Goal: Find specific page/section: Find specific page/section

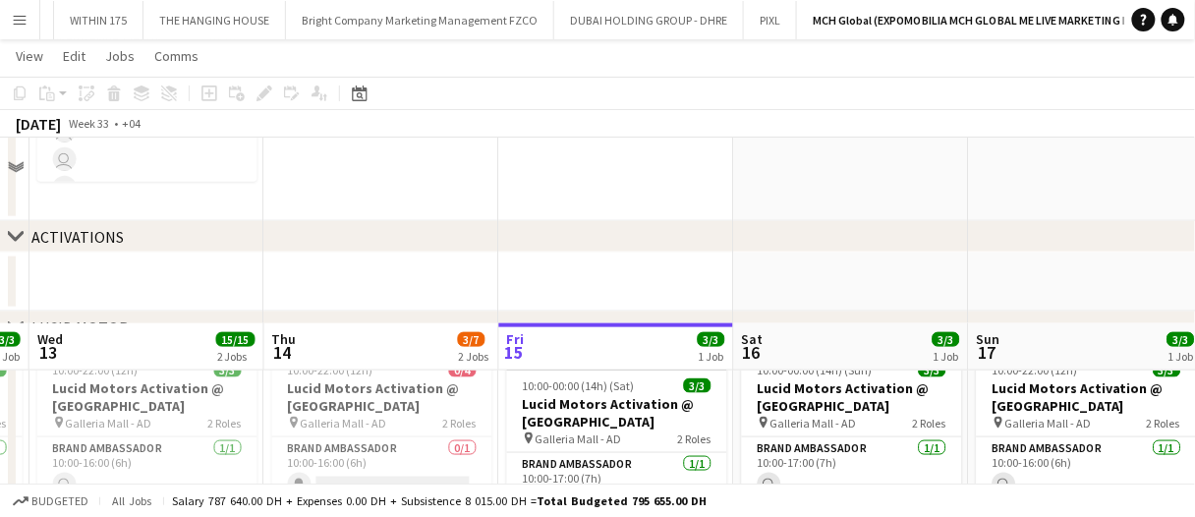
scroll to position [612, 0]
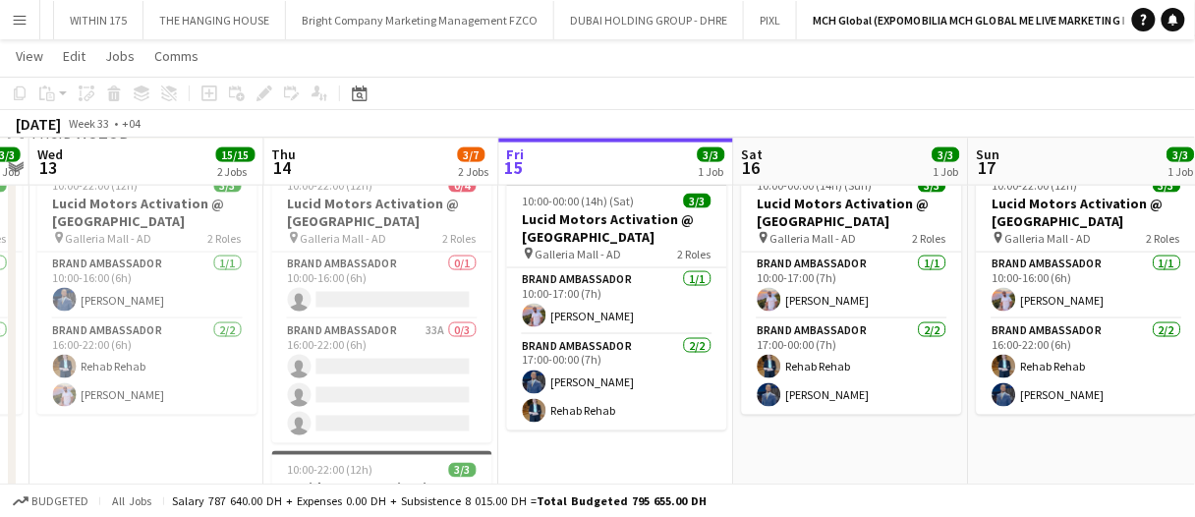
click at [789, 474] on app-date-cell "10:00-00:00 (14h) (Sun) 3/3 Lucid Motors Activation @ Galleria Mall pin Galleri…" at bounding box center [851, 450] width 235 height 584
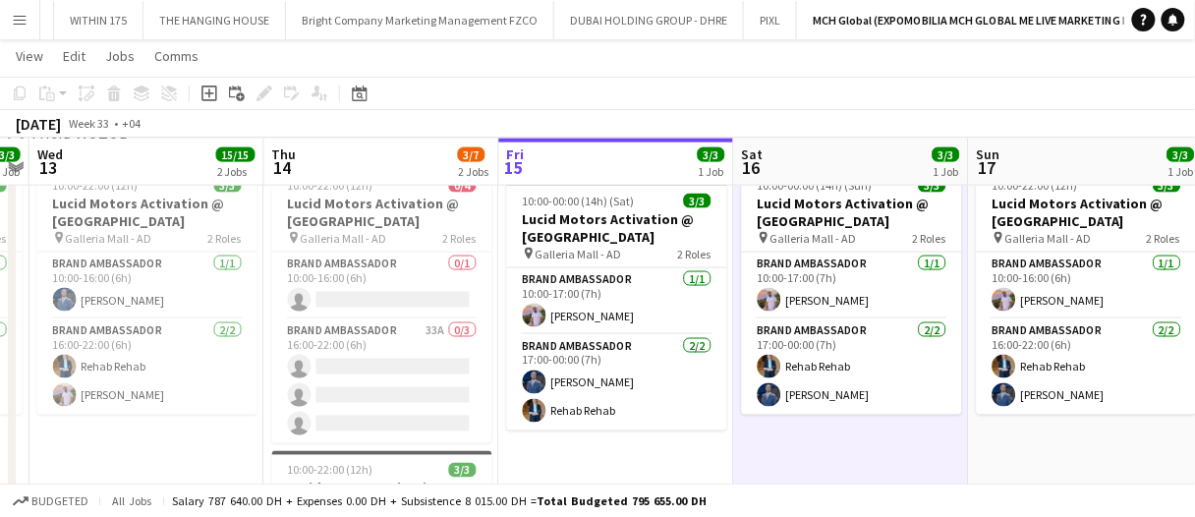
click at [789, 474] on app-date-cell "10:00-00:00 (14h) (Sun) 3/3 Lucid Motors Activation @ Galleria Mall pin Galleri…" at bounding box center [851, 450] width 235 height 584
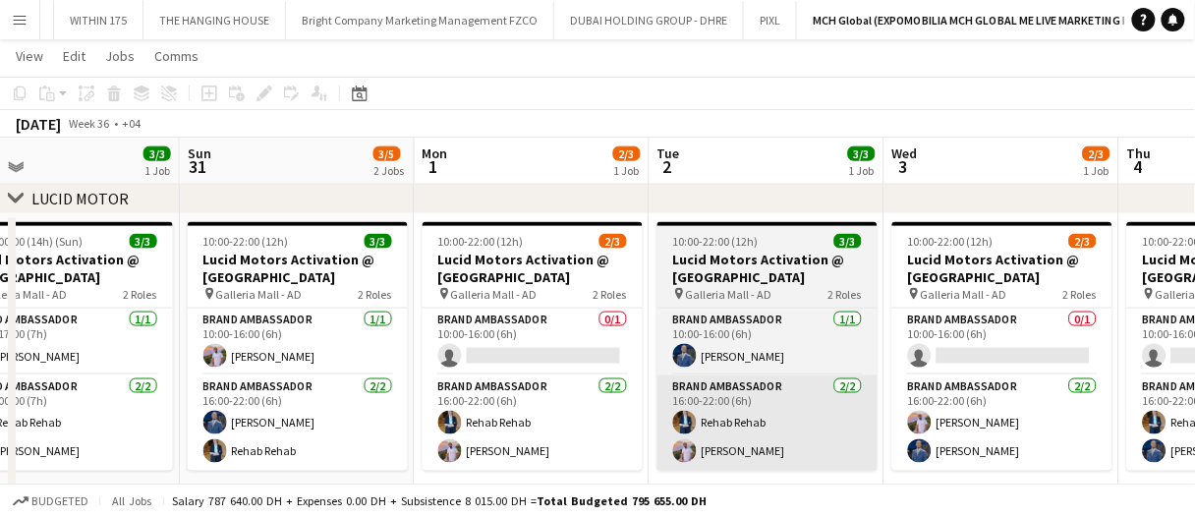
scroll to position [0, 482]
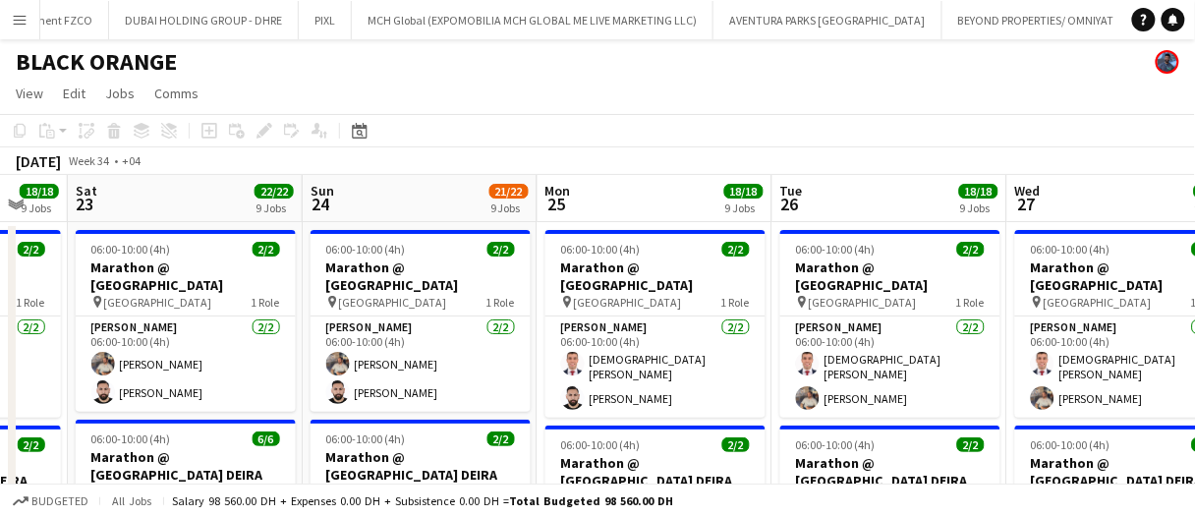
scroll to position [0, 490]
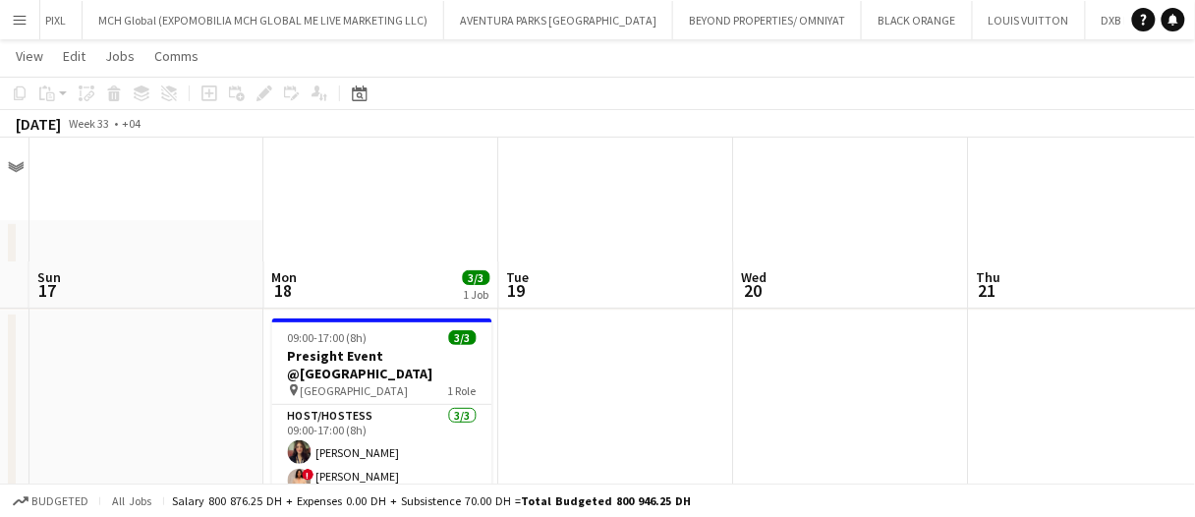
scroll to position [124, 0]
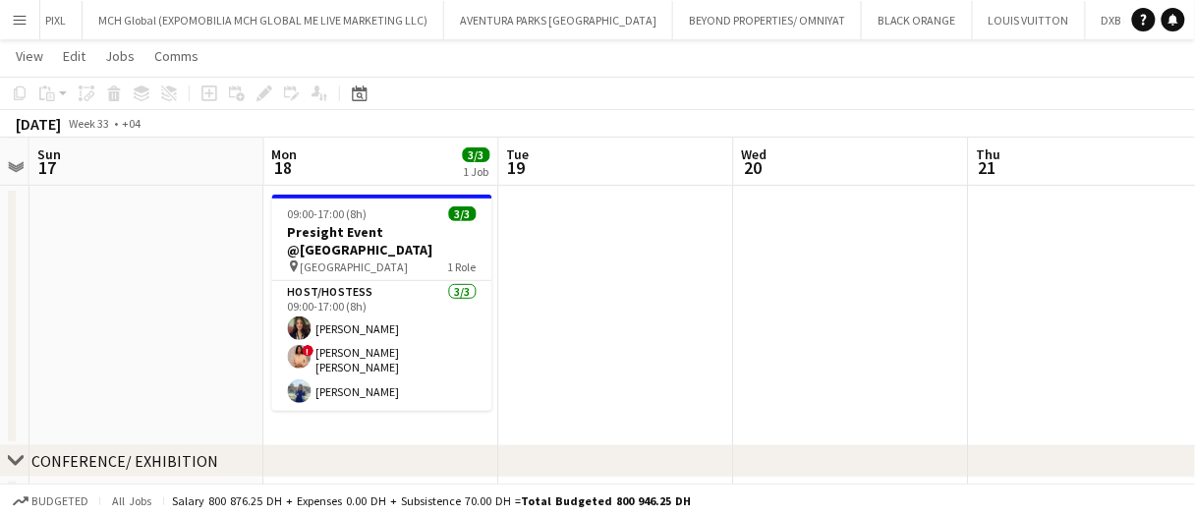
click at [560, 402] on app-date-cell at bounding box center [616, 317] width 235 height 260
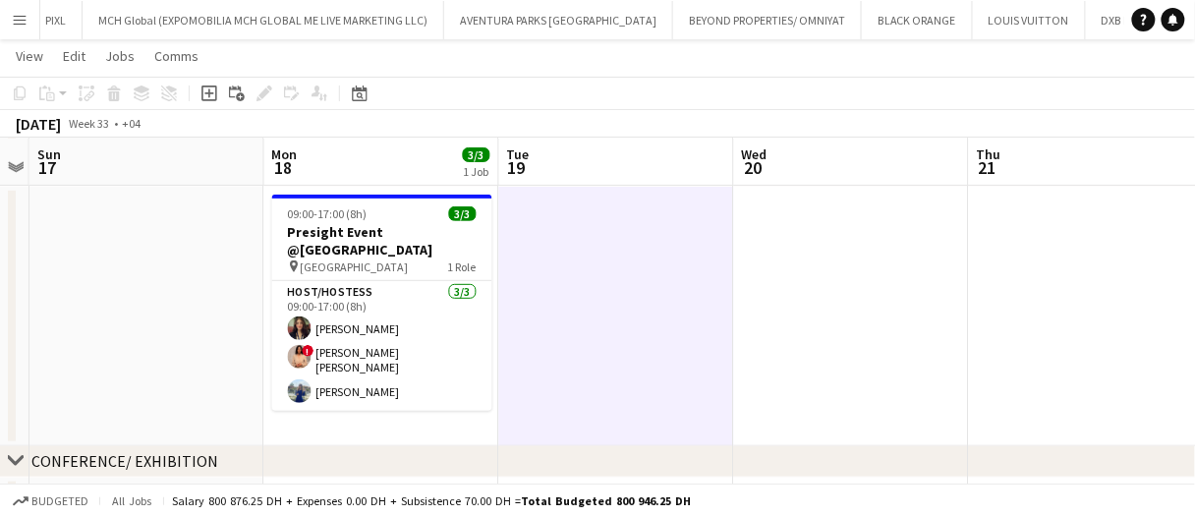
click at [560, 402] on app-date-cell at bounding box center [616, 317] width 235 height 260
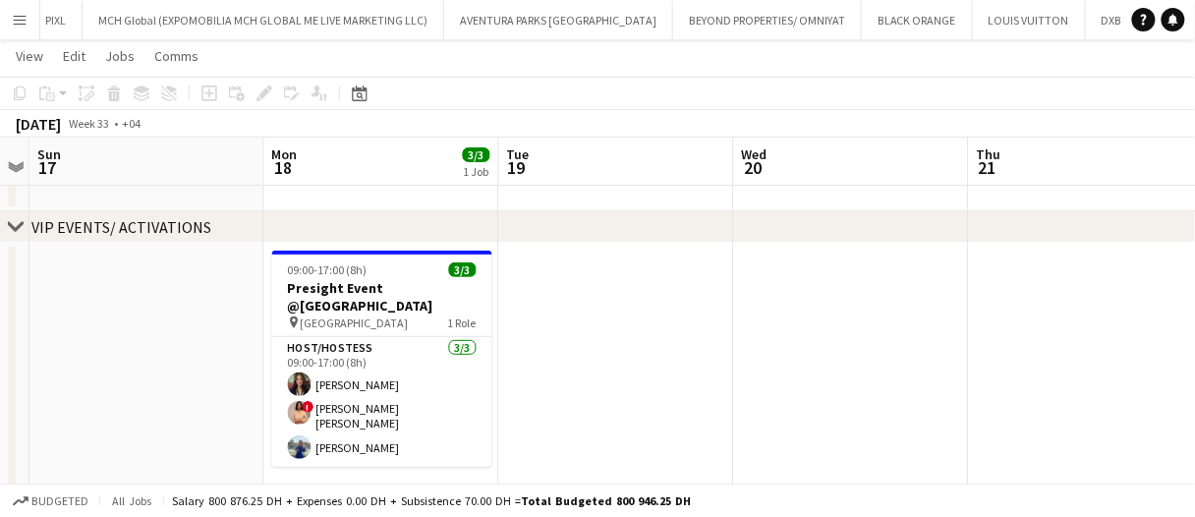
scroll to position [70, 0]
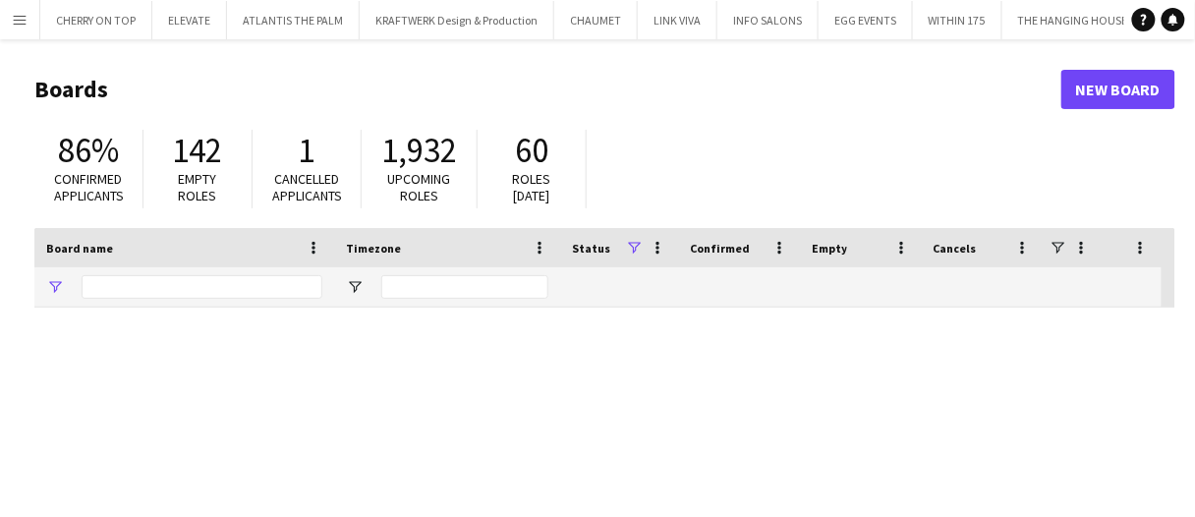
type input "*****"
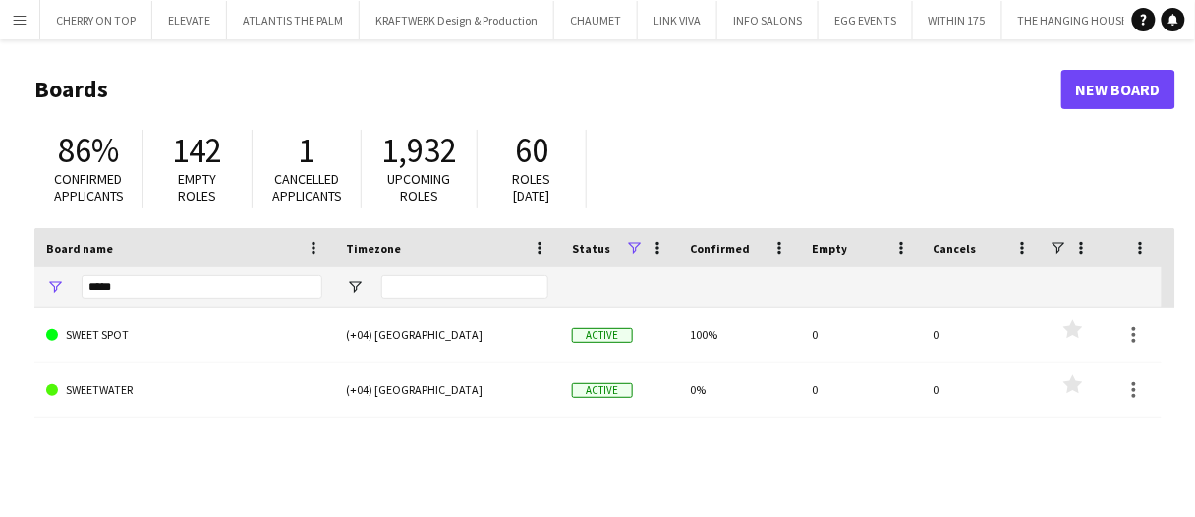
click at [21, 21] on app-icon "Menu" at bounding box center [20, 20] width 16 height 16
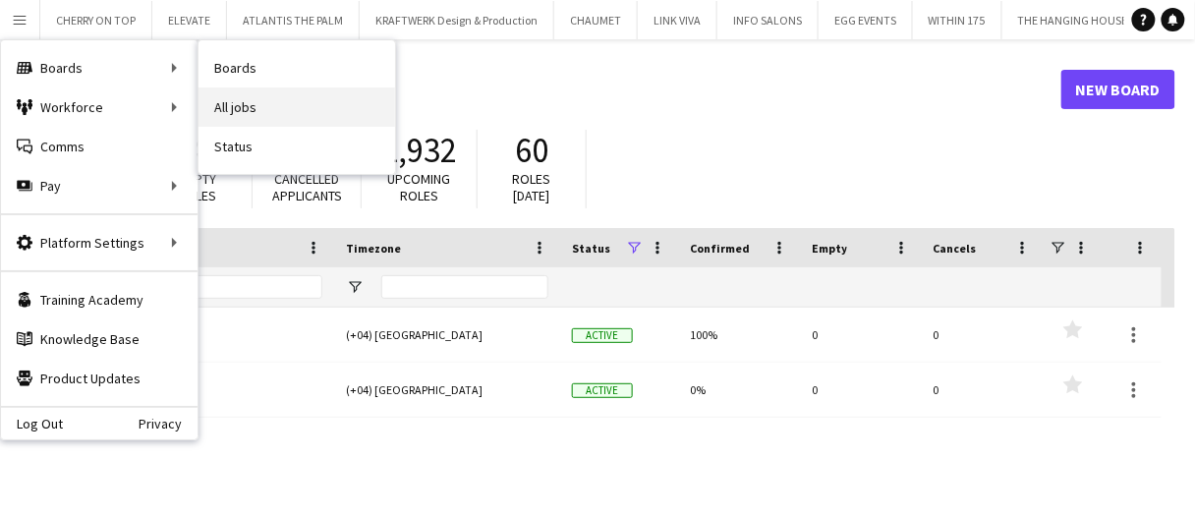
click at [256, 96] on link "All jobs" at bounding box center [297, 106] width 197 height 39
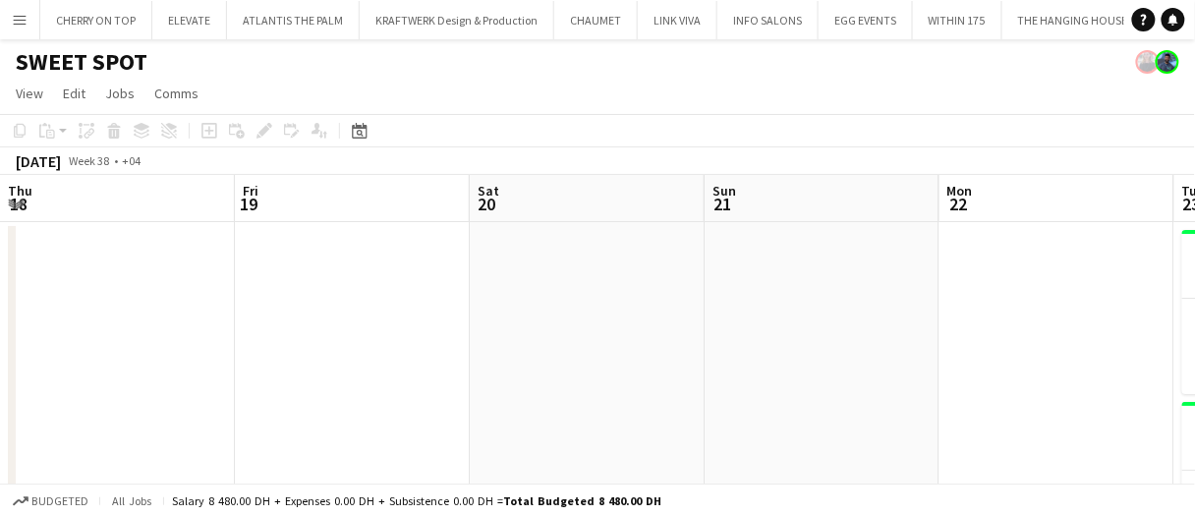
scroll to position [0, 828]
